Goal: Find contact information: Find contact information

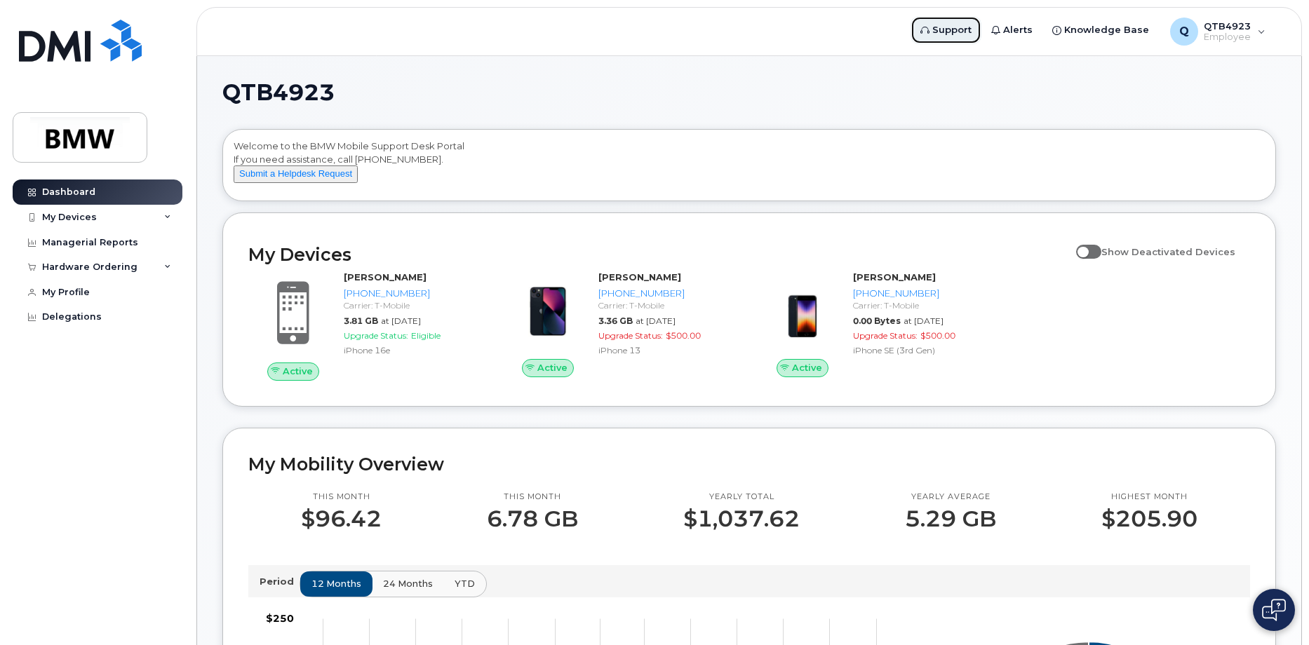
click at [960, 28] on span "Support" at bounding box center [951, 30] width 39 height 14
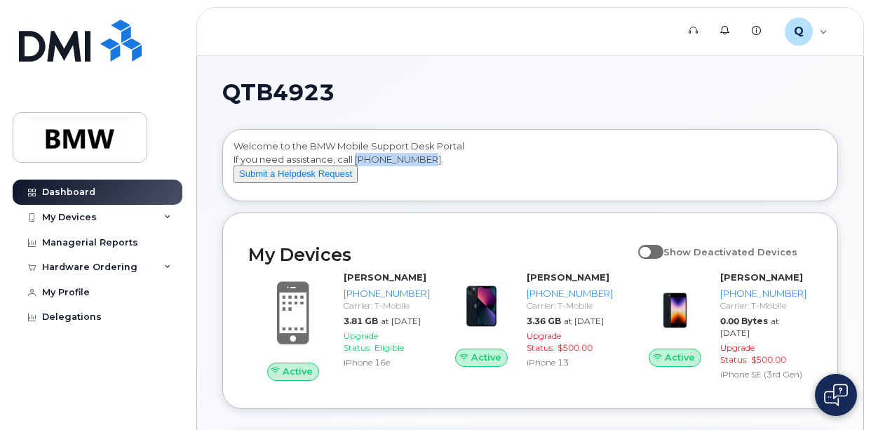
drag, startPoint x: 443, startPoint y: 160, endPoint x: 358, endPoint y: 163, distance: 85.0
click at [358, 163] on div "Welcome to the BMW Mobile Support Desk Portal If you need assistance, call [PHO…" at bounding box center [530, 168] width 593 height 56
drag, startPoint x: 358, startPoint y: 163, endPoint x: 471, endPoint y: 168, distance: 113.7
click at [471, 168] on div "Welcome to the BMW Mobile Support Desk Portal If you need assistance, call [PHO…" at bounding box center [530, 168] width 593 height 56
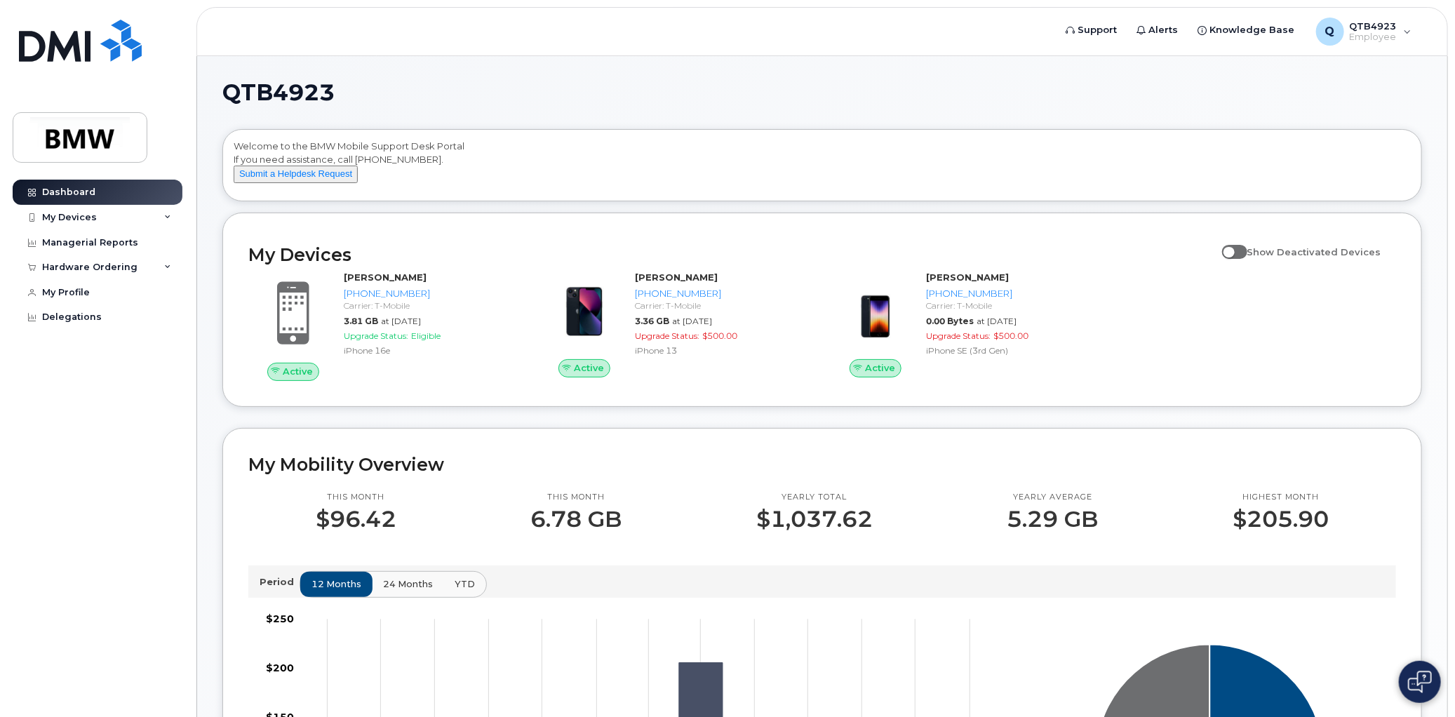
click at [1240, 259] on span at bounding box center [1234, 252] width 25 height 14
click at [1233, 250] on input "Show Deactivated Devices" at bounding box center [1227, 244] width 11 height 11
click at [1247, 259] on span at bounding box center [1234, 252] width 25 height 14
click at [1233, 250] on input "Show Deactivated Devices" at bounding box center [1227, 244] width 11 height 11
checkbox input "false"
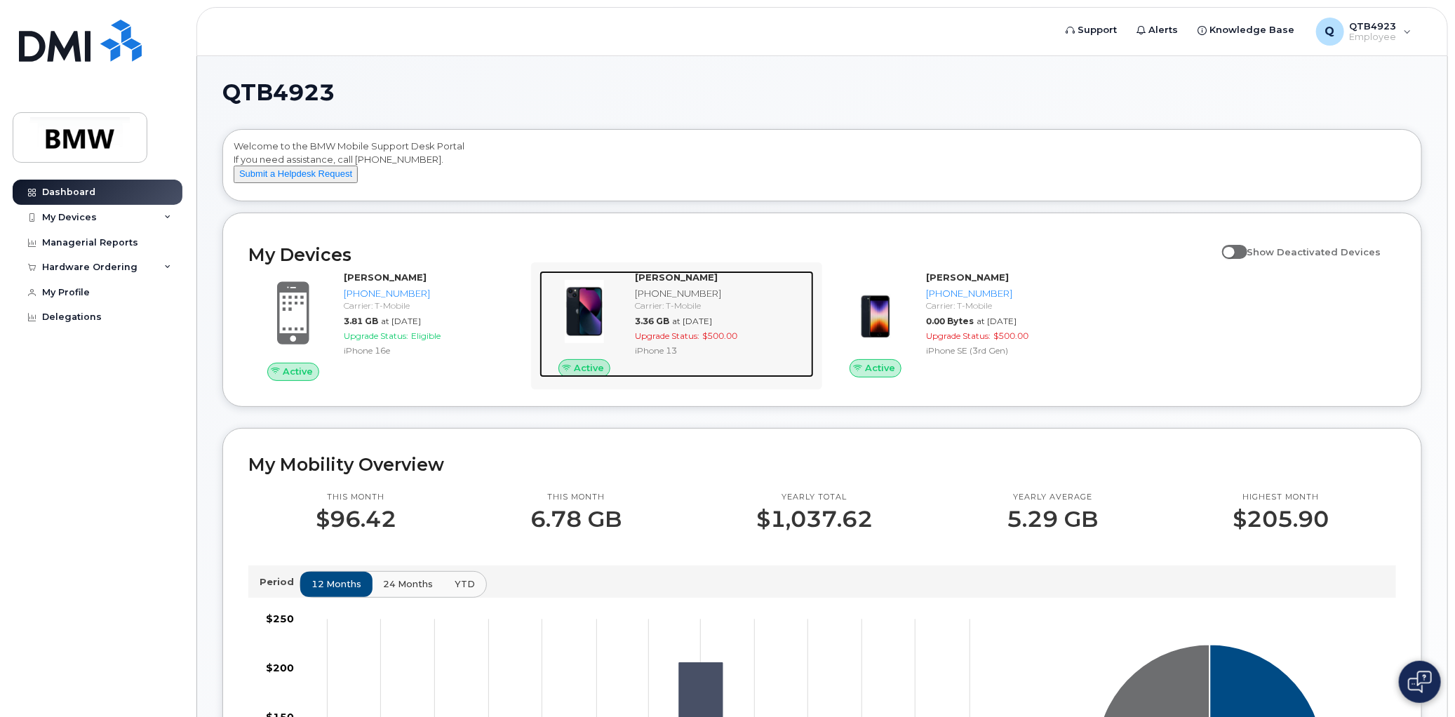
click at [673, 300] on div "[PHONE_NUMBER]" at bounding box center [721, 293] width 173 height 13
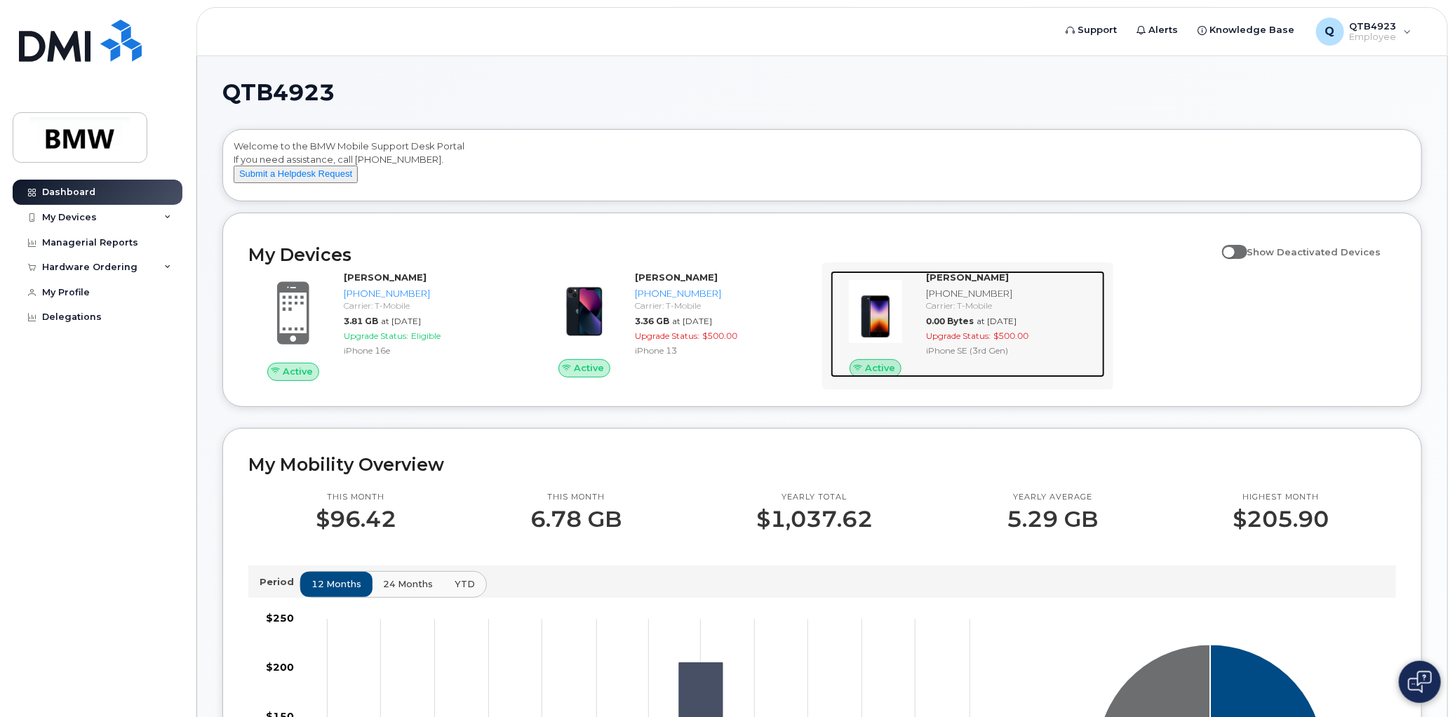
click at [1008, 311] on div "Carrier: T-Mobile" at bounding box center [1012, 306] width 173 height 12
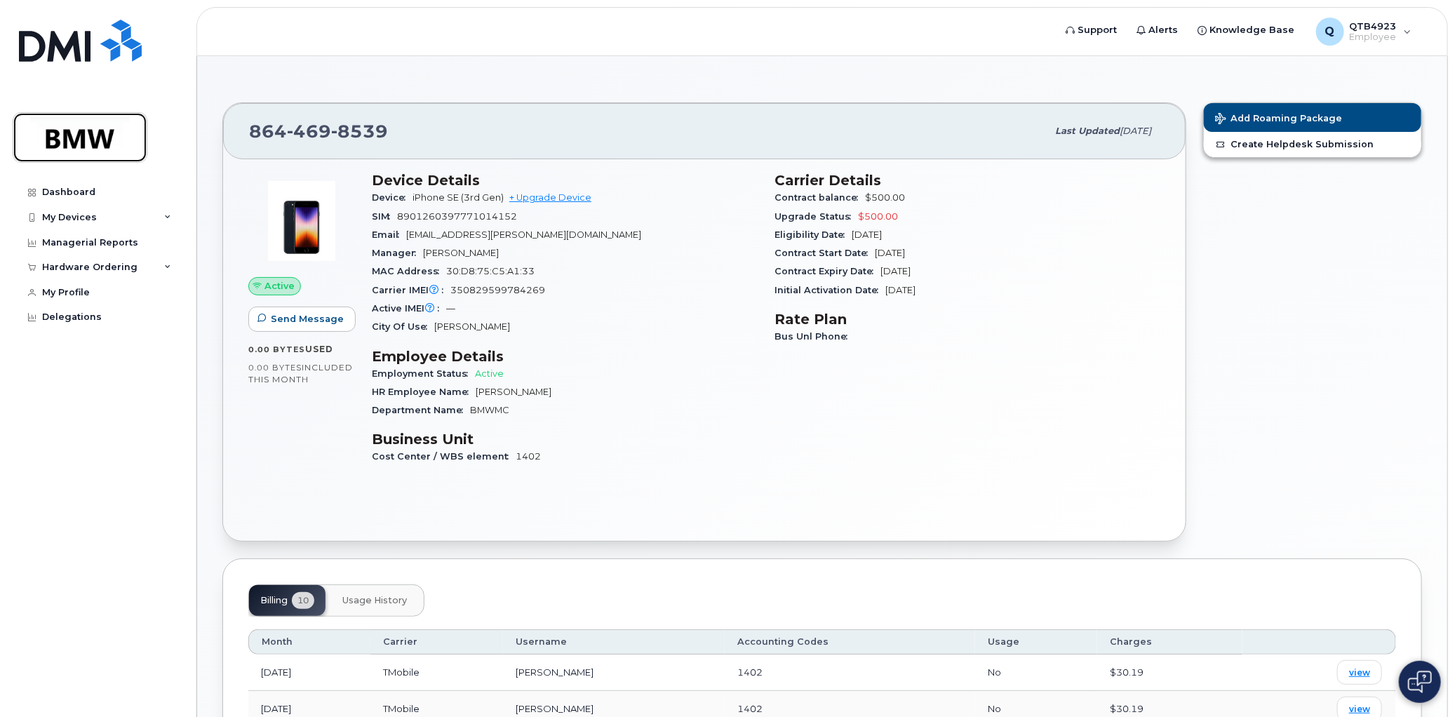
click at [102, 131] on img at bounding box center [80, 137] width 108 height 41
